Goal: Information Seeking & Learning: Learn about a topic

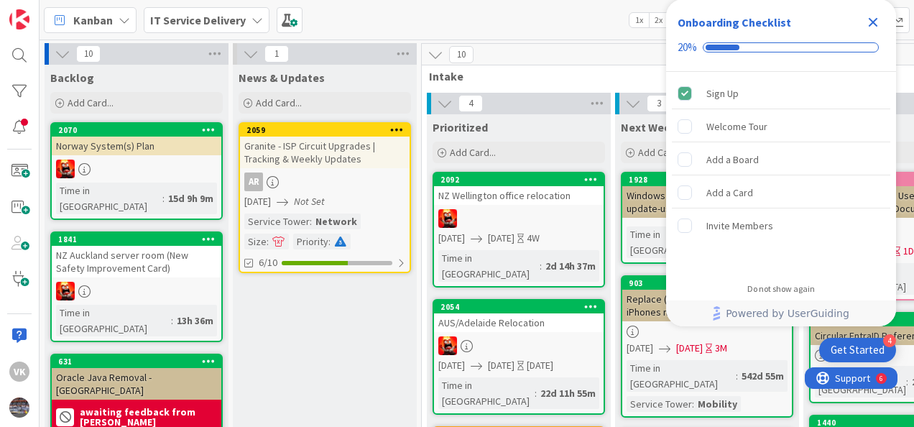
click at [873, 24] on icon "Close Checklist" at bounding box center [872, 22] width 17 height 17
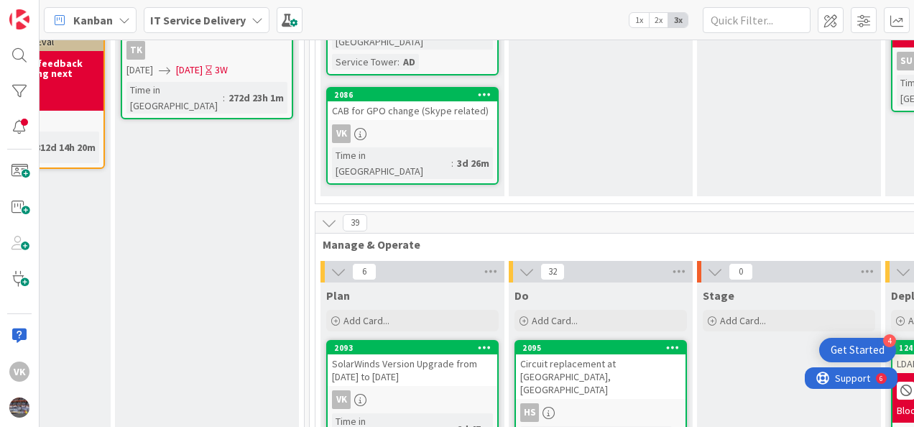
scroll to position [431, 688]
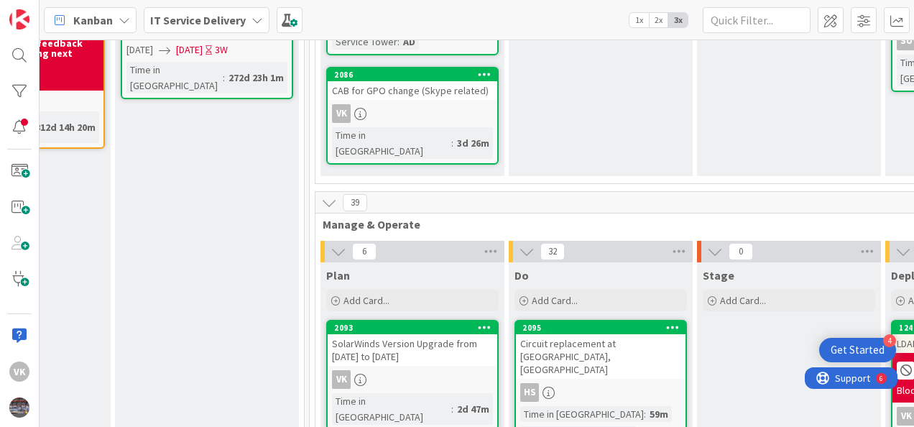
click at [412, 334] on div "SolarWinds Version Upgrade from [DATE] to [DATE]" at bounding box center [413, 350] width 170 height 32
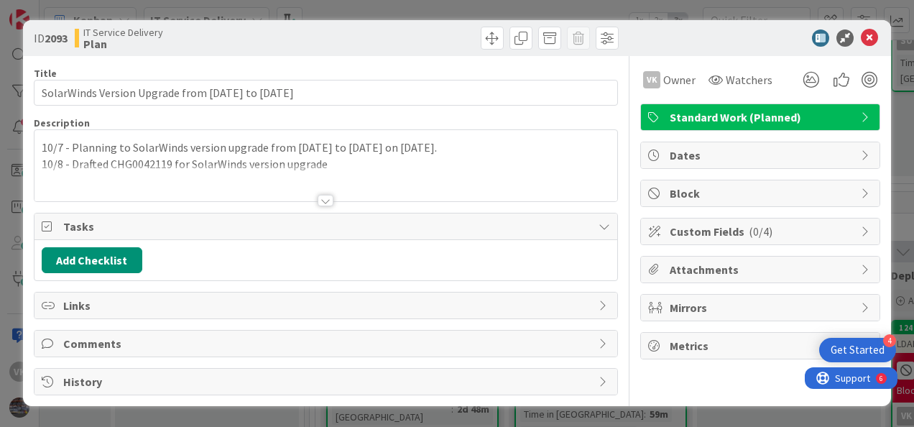
click at [331, 165] on div at bounding box center [325, 183] width 583 height 37
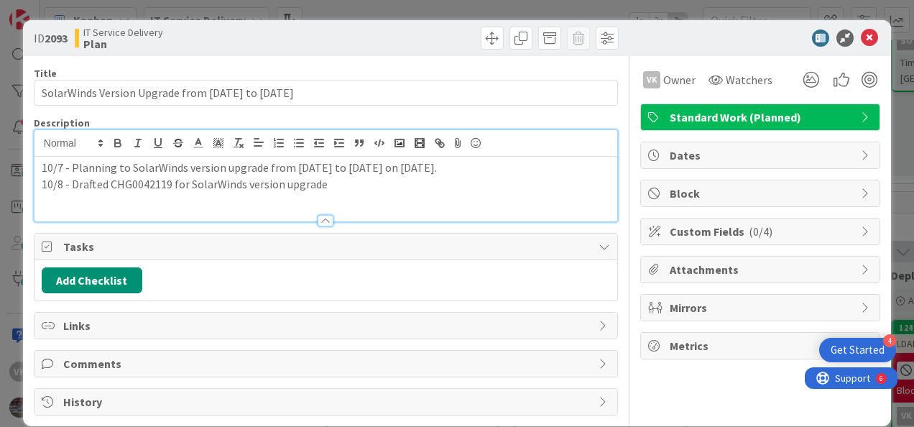
click at [345, 177] on p "10/8 - Drafted CHG0042119 for SolarWinds version upgrade" at bounding box center [326, 184] width 568 height 17
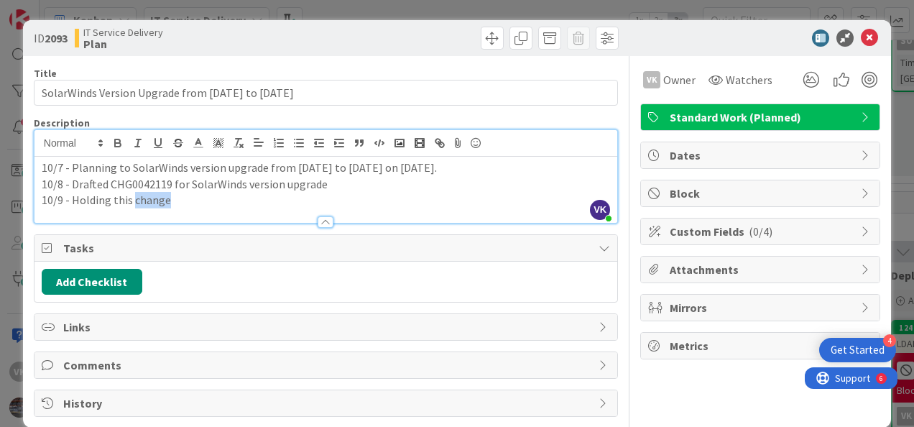
drag, startPoint x: 179, startPoint y: 197, endPoint x: 131, endPoint y: 200, distance: 48.2
click at [131, 200] on p "10/9 - Holding this change" at bounding box center [326, 200] width 568 height 17
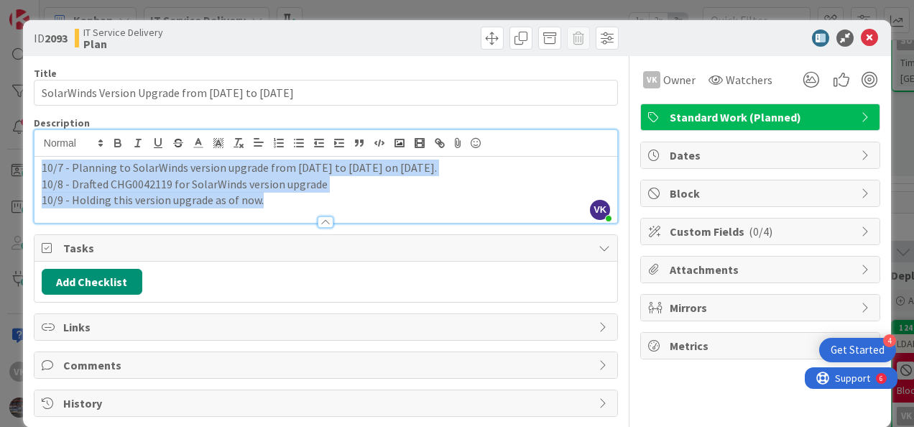
drag, startPoint x: 271, startPoint y: 203, endPoint x: -3, endPoint y: 144, distance: 280.1
click at [0, 144] on html "4 Get Started VK Kanban IT Service Delivery 1x 2x 3x 10 Backlog Add Card... 207…" at bounding box center [457, 213] width 914 height 427
click at [272, 199] on p "10/9 - Holding this version upgrade as of now." at bounding box center [326, 200] width 568 height 17
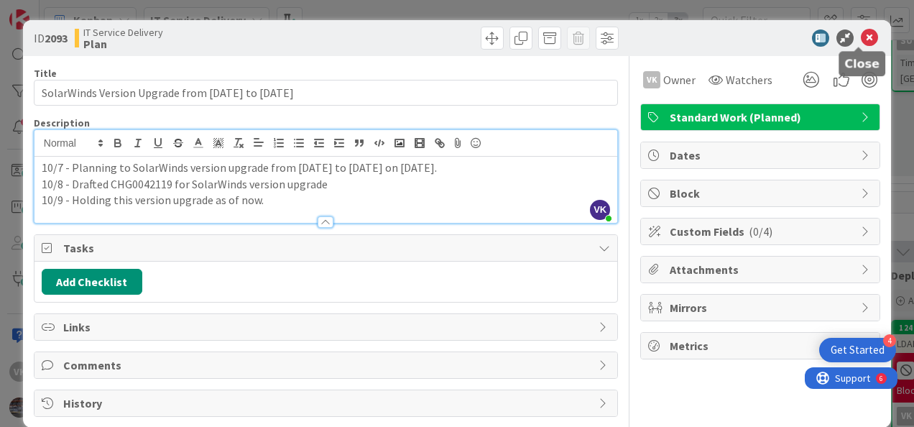
click at [864, 34] on icon at bounding box center [869, 37] width 17 height 17
